Goal: Register for event/course

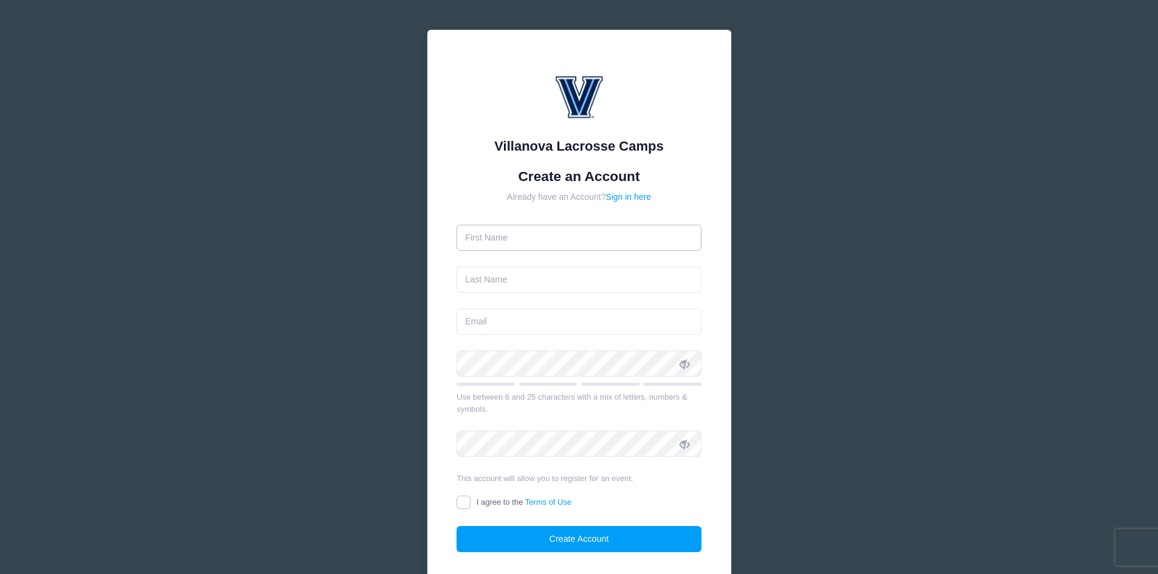
click at [522, 241] on input "text" at bounding box center [578, 238] width 245 height 26
type input "Michael"
type input "Sheward"
type input "mps@tsparch.com"
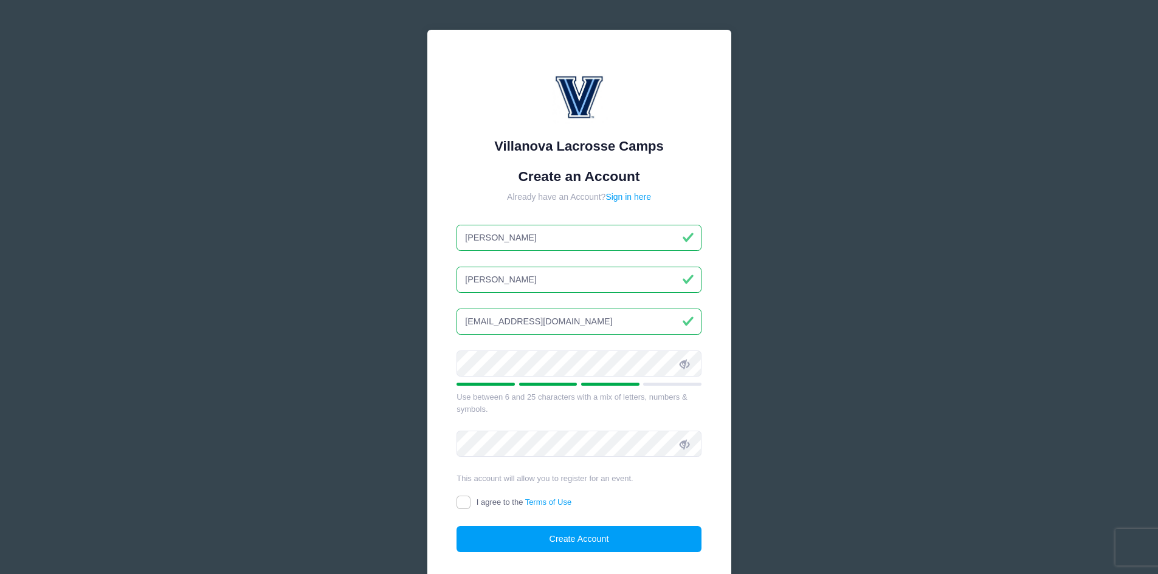
click at [683, 360] on icon at bounding box center [684, 364] width 10 height 10
click at [467, 506] on input "I agree to the Terms of Use" at bounding box center [463, 503] width 14 height 14
checkbox input "true"
click at [523, 545] on button "Create Account" at bounding box center [578, 539] width 245 height 26
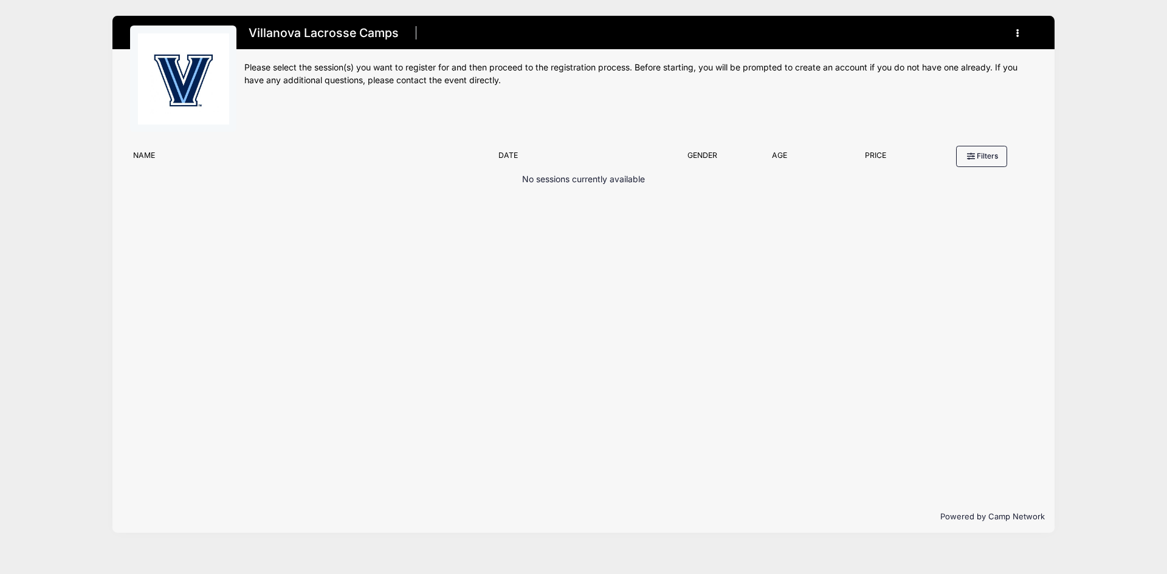
click at [653, 385] on div "Filter Options No sessions currently available No sessions found matching your …" at bounding box center [583, 320] width 942 height 361
click at [984, 160] on button "Filters" at bounding box center [981, 156] width 51 height 21
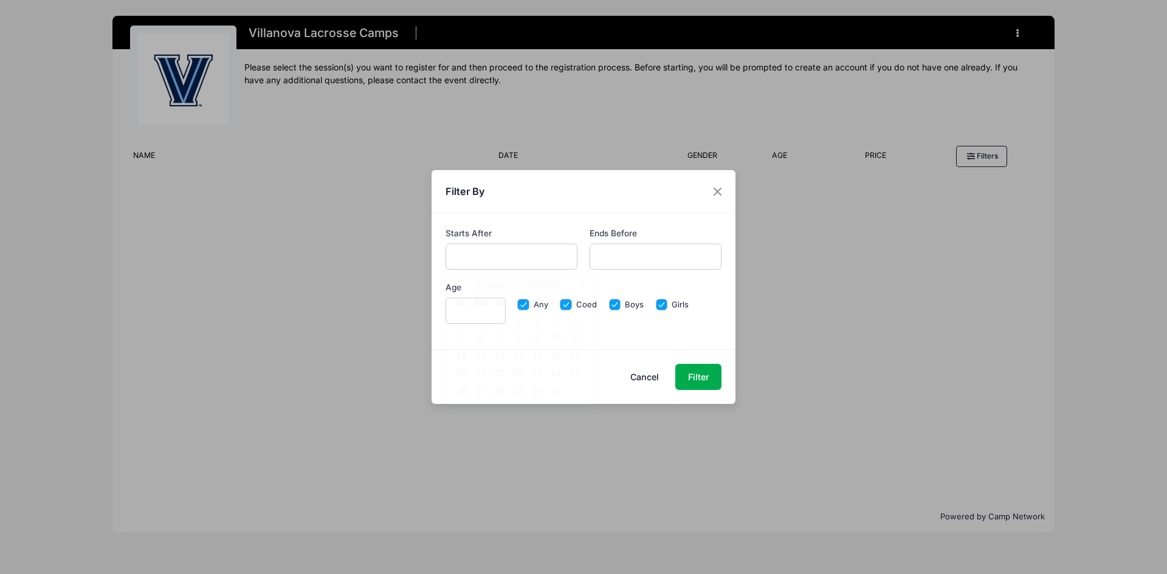
click at [512, 263] on input "text" at bounding box center [511, 257] width 132 height 26
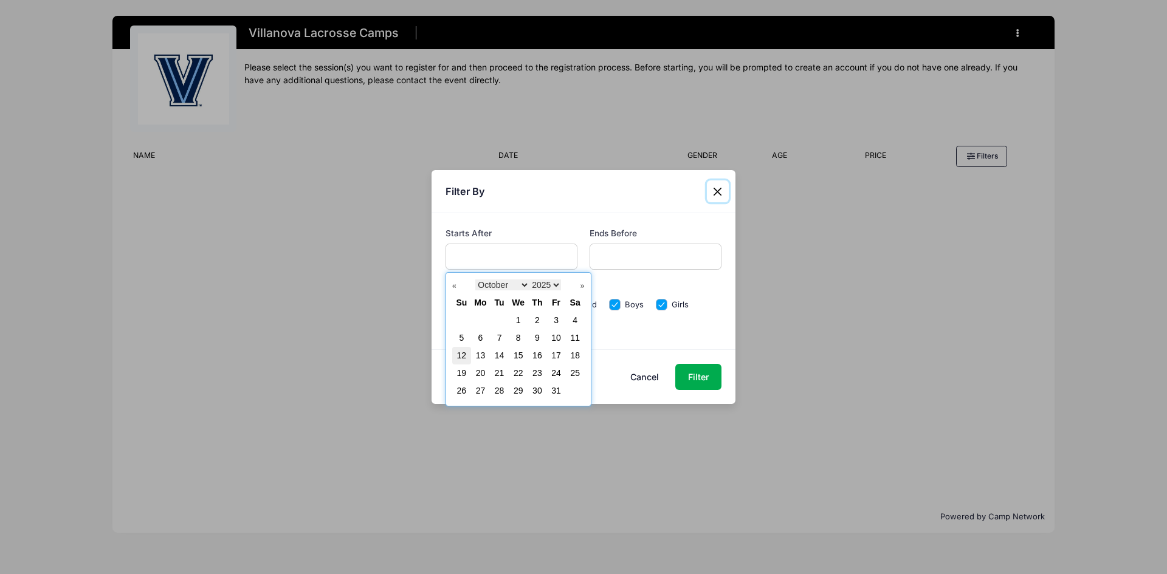
click at [465, 353] on link "12" at bounding box center [462, 356] width 10 height 10
type input "10/12/2025"
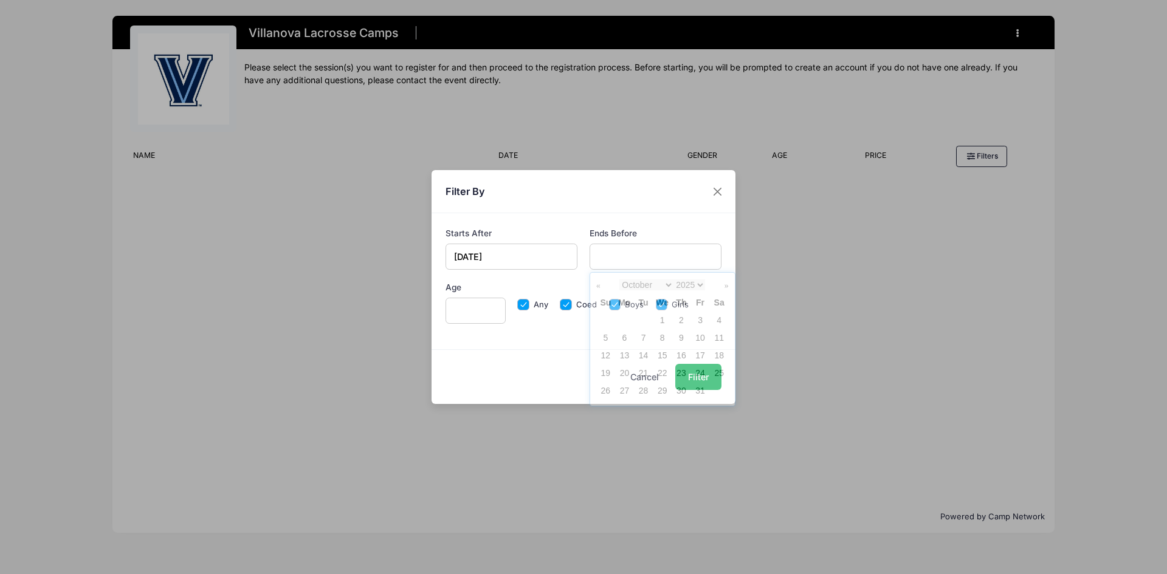
click at [630, 259] on input "text" at bounding box center [655, 257] width 132 height 26
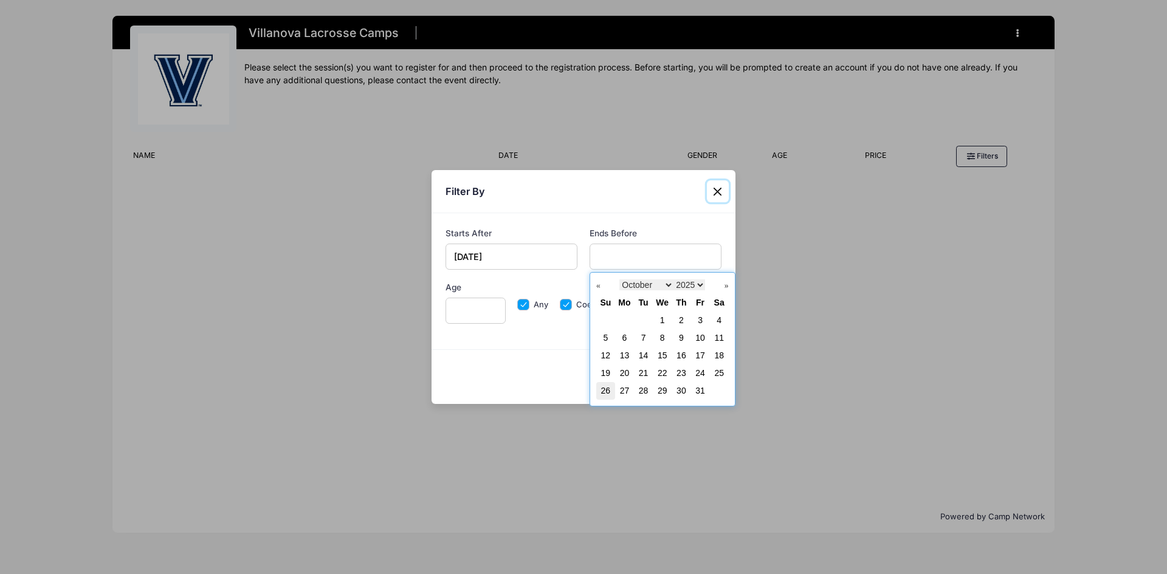
click at [605, 393] on link "26" at bounding box center [606, 391] width 10 height 10
type input "10/26/2025"
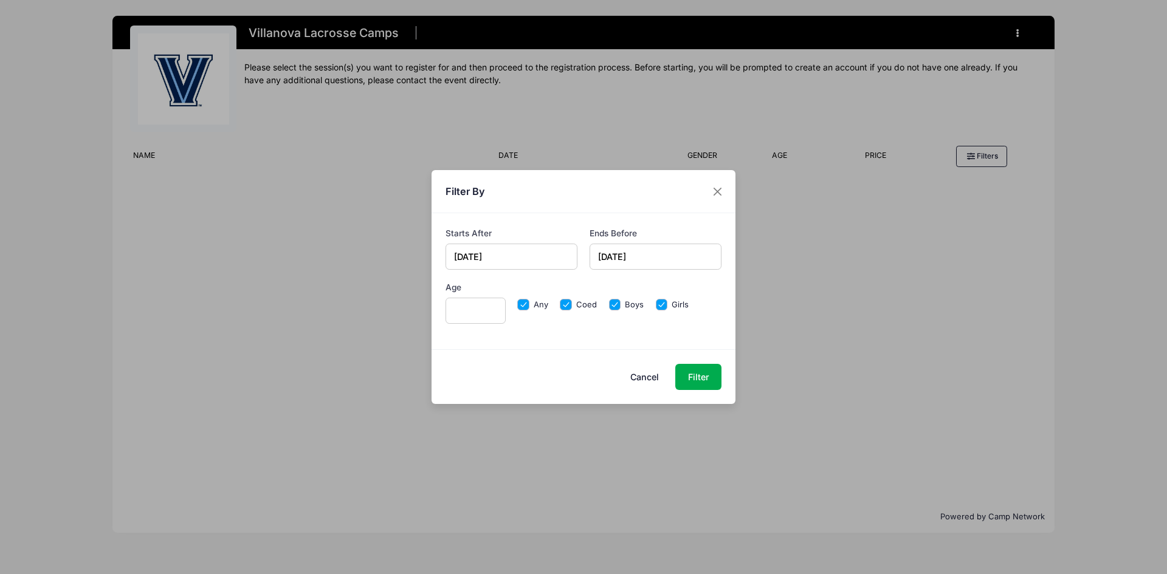
click at [479, 311] on input "Age" at bounding box center [475, 311] width 60 height 26
type input "17"
click at [566, 302] on input "Coed" at bounding box center [566, 305] width 12 height 12
checkbox input "false"
click at [524, 303] on input "Any" at bounding box center [523, 305] width 12 height 12
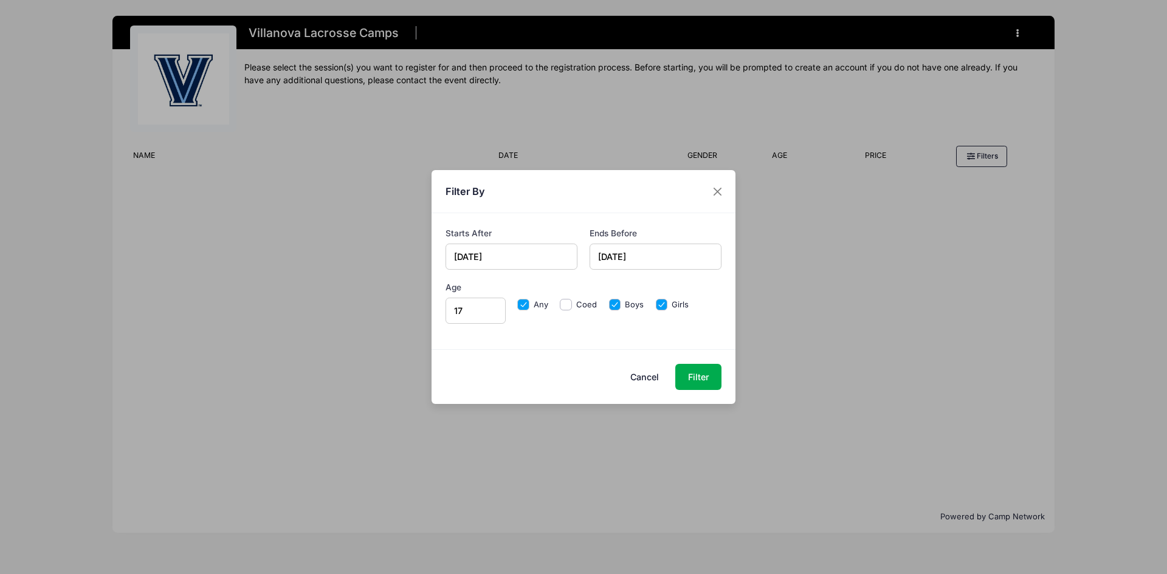
checkbox input "false"
click at [659, 302] on input "Girls" at bounding box center [662, 305] width 12 height 12
checkbox input "false"
click at [698, 377] on button "Filter" at bounding box center [698, 377] width 46 height 26
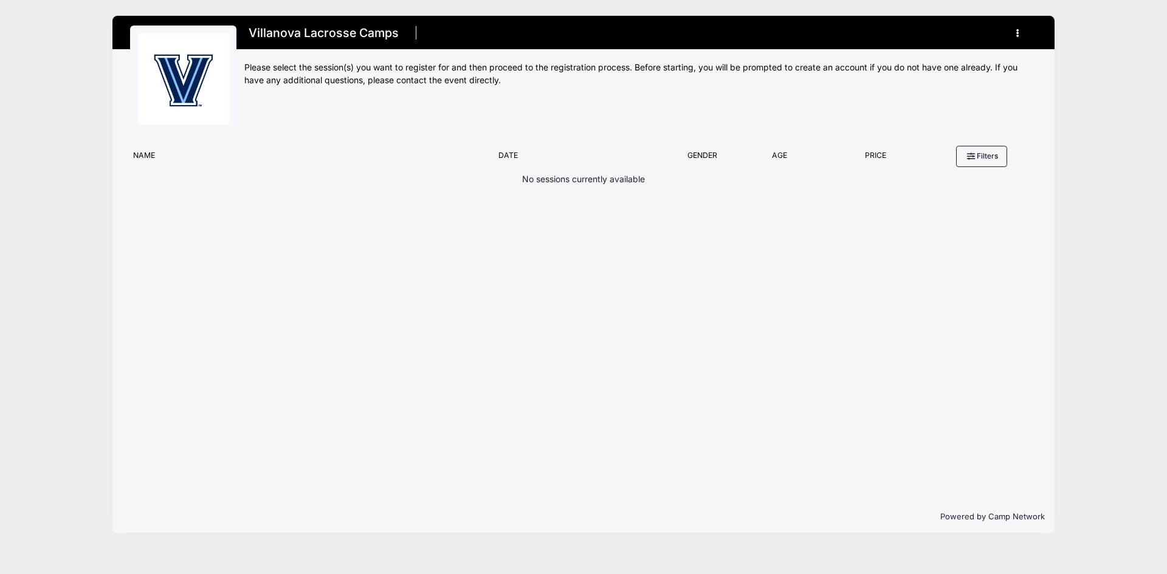
click at [580, 182] on p "No sessions currently available" at bounding box center [583, 179] width 123 height 13
click at [984, 160] on button "Filters" at bounding box center [981, 156] width 51 height 21
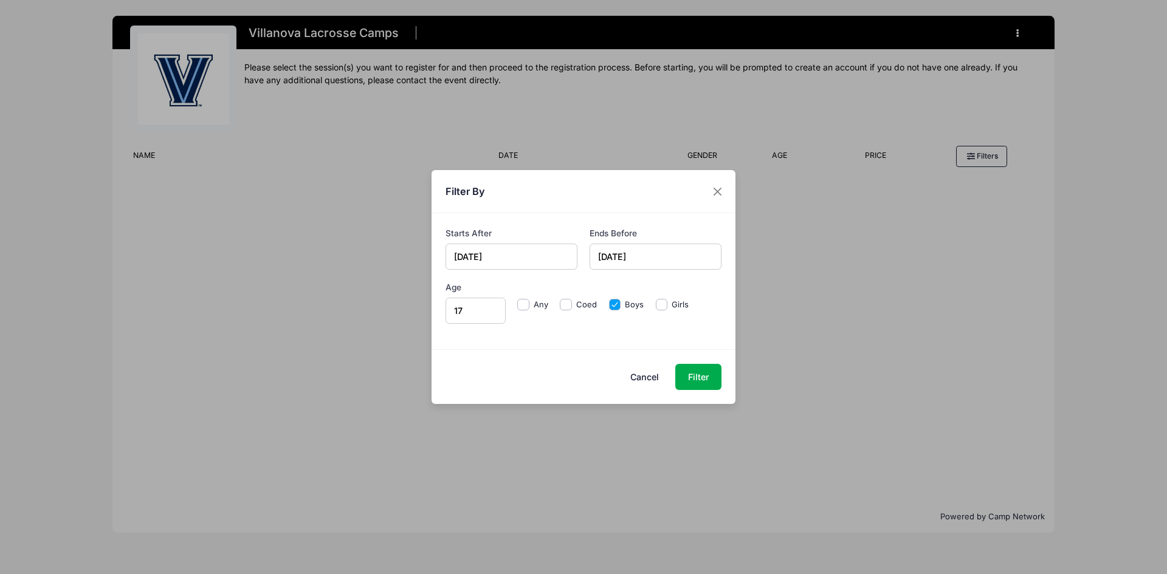
click at [641, 379] on button "Cancel" at bounding box center [644, 377] width 53 height 26
